Goal: Task Accomplishment & Management: Manage account settings

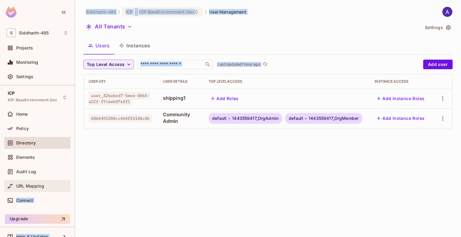
drag, startPoint x: 204, startPoint y: 156, endPoint x: 44, endPoint y: 188, distance: 162.7
click at [44, 188] on div "S Siddharth-485 Projects Monitoring Settings ICP ICP-BaseEnvironment-Dev Home P…" at bounding box center [230, 118] width 461 height 237
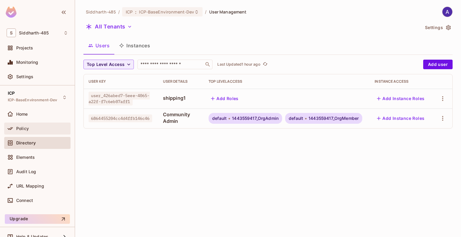
click at [24, 128] on span "Policy" at bounding box center [22, 128] width 13 height 5
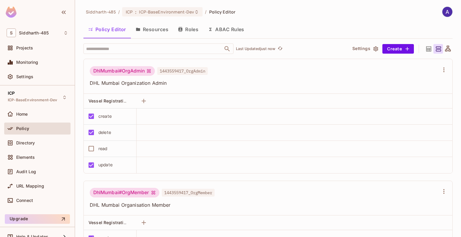
click at [194, 30] on button "Roles" at bounding box center [188, 29] width 30 height 15
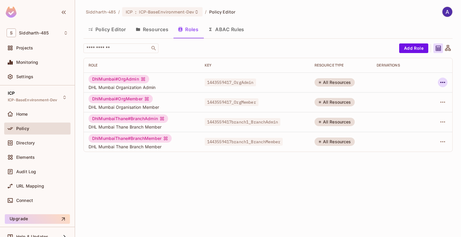
click at [444, 79] on icon "button" at bounding box center [442, 82] width 7 height 7
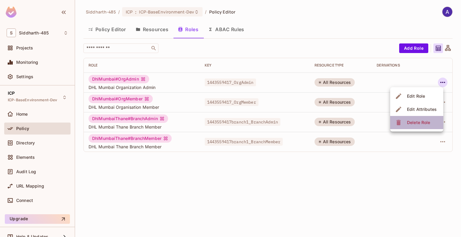
click at [417, 121] on div "Delete Role" at bounding box center [418, 123] width 23 height 6
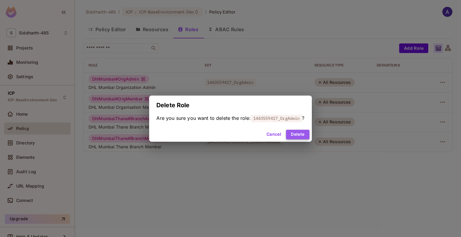
click at [301, 132] on button "Delete" at bounding box center [297, 135] width 23 height 10
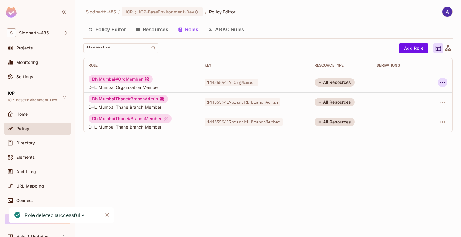
click at [443, 80] on icon "button" at bounding box center [442, 82] width 7 height 7
click at [420, 119] on span "Delete Role" at bounding box center [418, 123] width 27 height 10
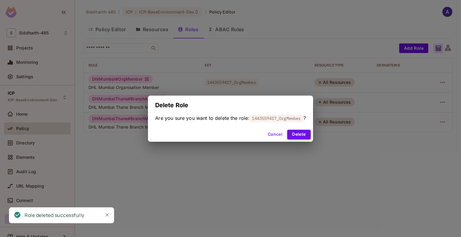
click at [306, 132] on button "Delete" at bounding box center [298, 135] width 23 height 10
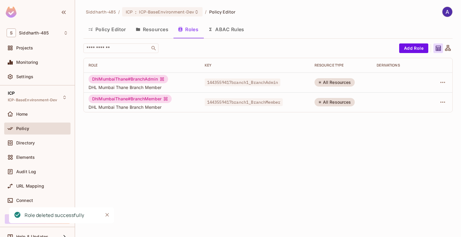
click at [210, 161] on div "Siddharth-485 / ICP : ICP-BaseEnvironment-Dev / Policy Editor Policy Editor Res…" at bounding box center [268, 118] width 386 height 237
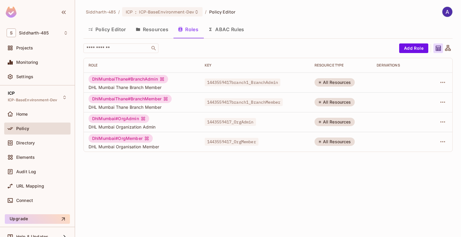
click at [107, 26] on button "Policy Editor" at bounding box center [106, 29] width 47 height 15
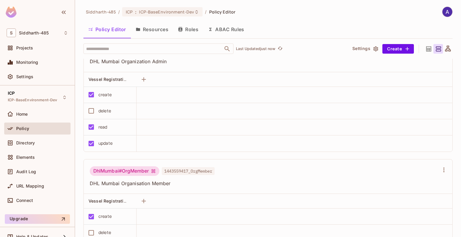
scroll to position [19, 0]
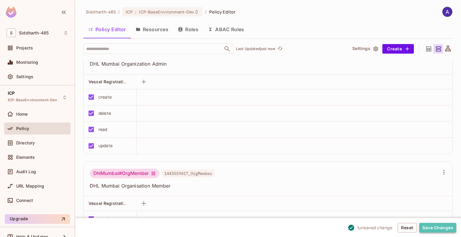
click at [430, 225] on button "Save Changes" at bounding box center [437, 228] width 37 height 10
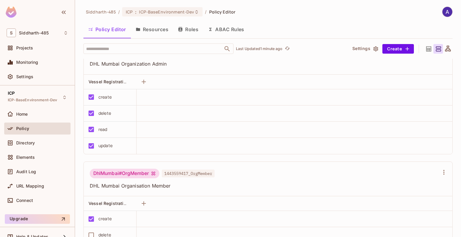
click at [190, 26] on button "Roles" at bounding box center [188, 29] width 30 height 15
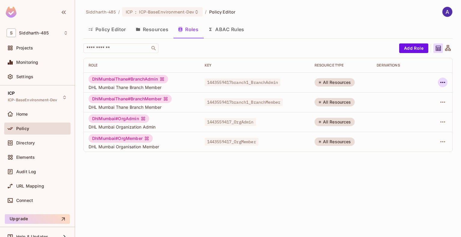
click at [443, 80] on icon "button" at bounding box center [442, 82] width 7 height 7
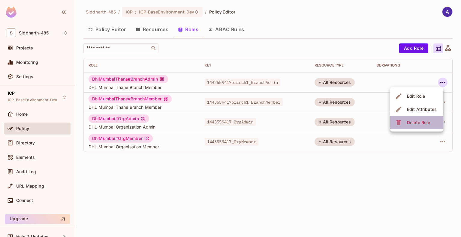
click at [418, 123] on div "Delete Role" at bounding box center [418, 123] width 23 height 6
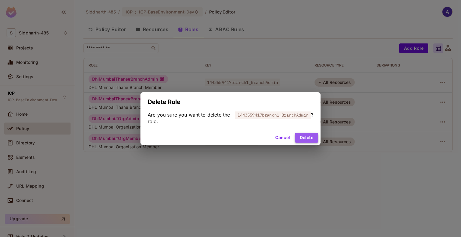
click at [311, 136] on button "Delete" at bounding box center [306, 138] width 23 height 10
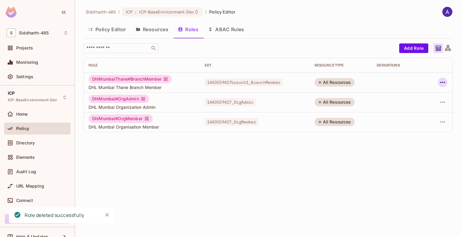
click at [441, 83] on icon "button" at bounding box center [442, 82] width 5 height 1
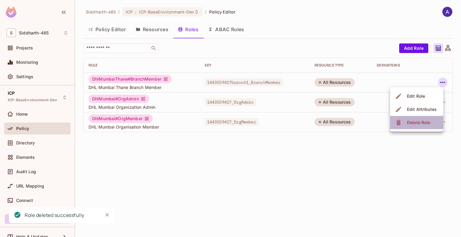
click at [416, 122] on div "Delete Role" at bounding box center [418, 123] width 23 height 6
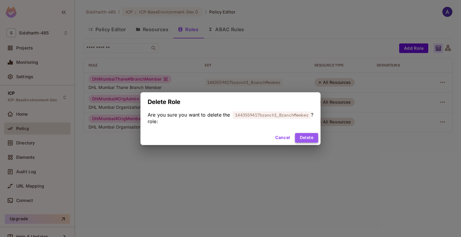
click at [308, 136] on button "Delete" at bounding box center [306, 138] width 23 height 10
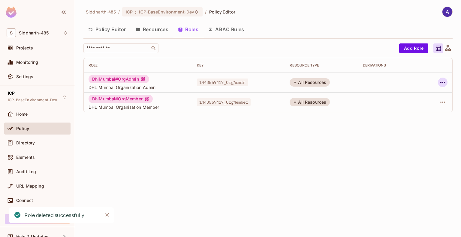
click at [440, 81] on icon "button" at bounding box center [442, 82] width 7 height 7
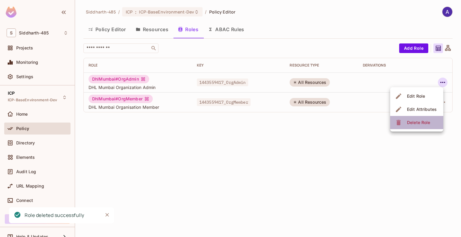
click at [420, 119] on span "Delete Role" at bounding box center [418, 123] width 27 height 10
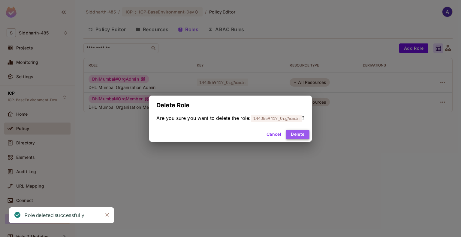
click at [301, 132] on button "Delete" at bounding box center [297, 135] width 23 height 10
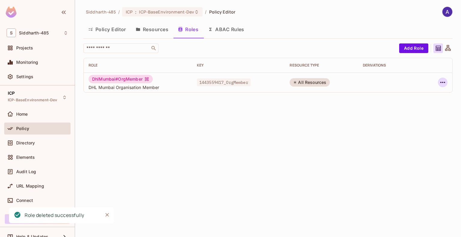
click at [444, 83] on icon "button" at bounding box center [442, 82] width 5 height 1
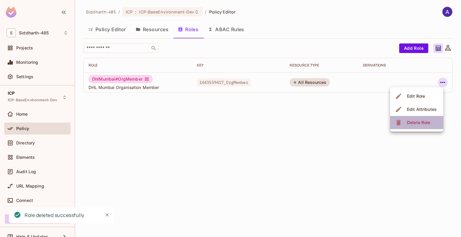
click at [423, 119] on span "Delete Role" at bounding box center [418, 123] width 27 height 10
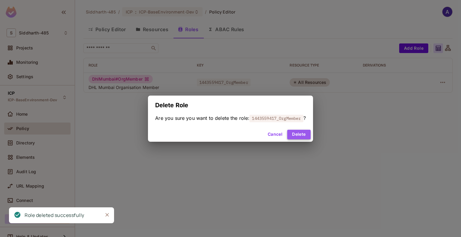
click at [302, 135] on button "Delete" at bounding box center [298, 135] width 23 height 10
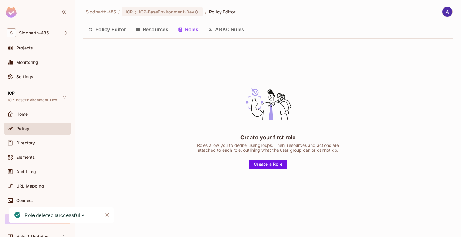
click at [155, 121] on div "Create your first role Roles allow you to define user groups. Then, resources a…" at bounding box center [267, 125] width 369 height 162
click at [104, 31] on button "Policy Editor" at bounding box center [106, 29] width 47 height 15
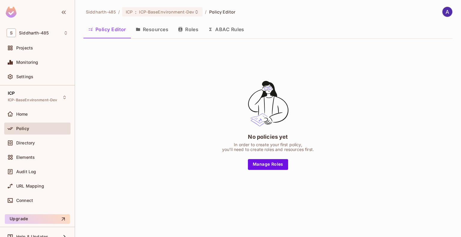
click at [188, 28] on button "Roles" at bounding box center [188, 29] width 30 height 15
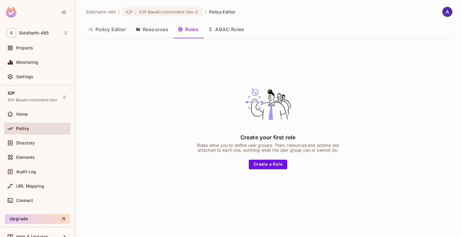
click at [178, 105] on div "Create your first role Roles allow you to define user groups. Then, resources a…" at bounding box center [267, 125] width 369 height 162
click at [141, 103] on div "Create your first role Roles allow you to define user groups. Then, resources a…" at bounding box center [267, 125] width 369 height 162
click at [183, 230] on div "Siddharth-485 / ICP : ICP-BaseEnvironment-Dev / Policy Editor Policy Editor Res…" at bounding box center [268, 118] width 386 height 237
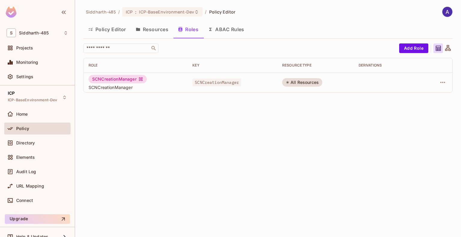
click at [154, 106] on div "Siddharth-485 / ICP : ICP-BaseEnvironment-Dev / Policy Editor Policy Editor Res…" at bounding box center [268, 118] width 386 height 237
click at [109, 28] on button "Policy Editor" at bounding box center [106, 29] width 47 height 15
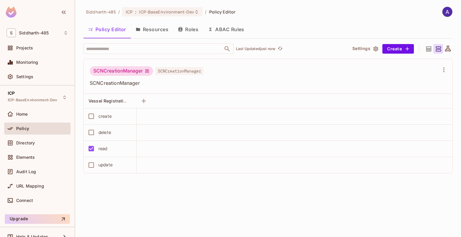
click at [23, 127] on span "Policy" at bounding box center [22, 128] width 13 height 5
click at [190, 28] on button "Roles" at bounding box center [188, 29] width 30 height 15
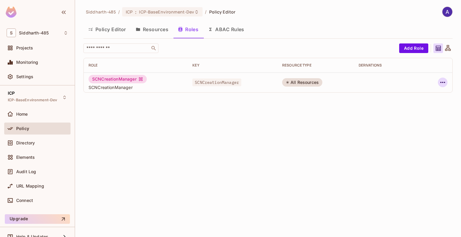
click at [443, 82] on icon "button" at bounding box center [442, 82] width 7 height 7
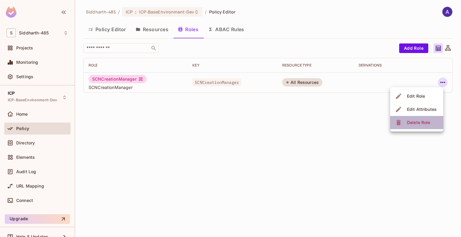
click at [419, 120] on div "Delete Role" at bounding box center [418, 123] width 23 height 6
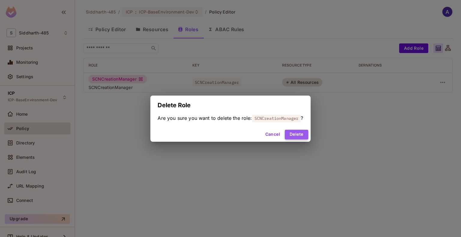
click at [298, 136] on button "Delete" at bounding box center [296, 135] width 23 height 10
